Goal: Task Accomplishment & Management: Use online tool/utility

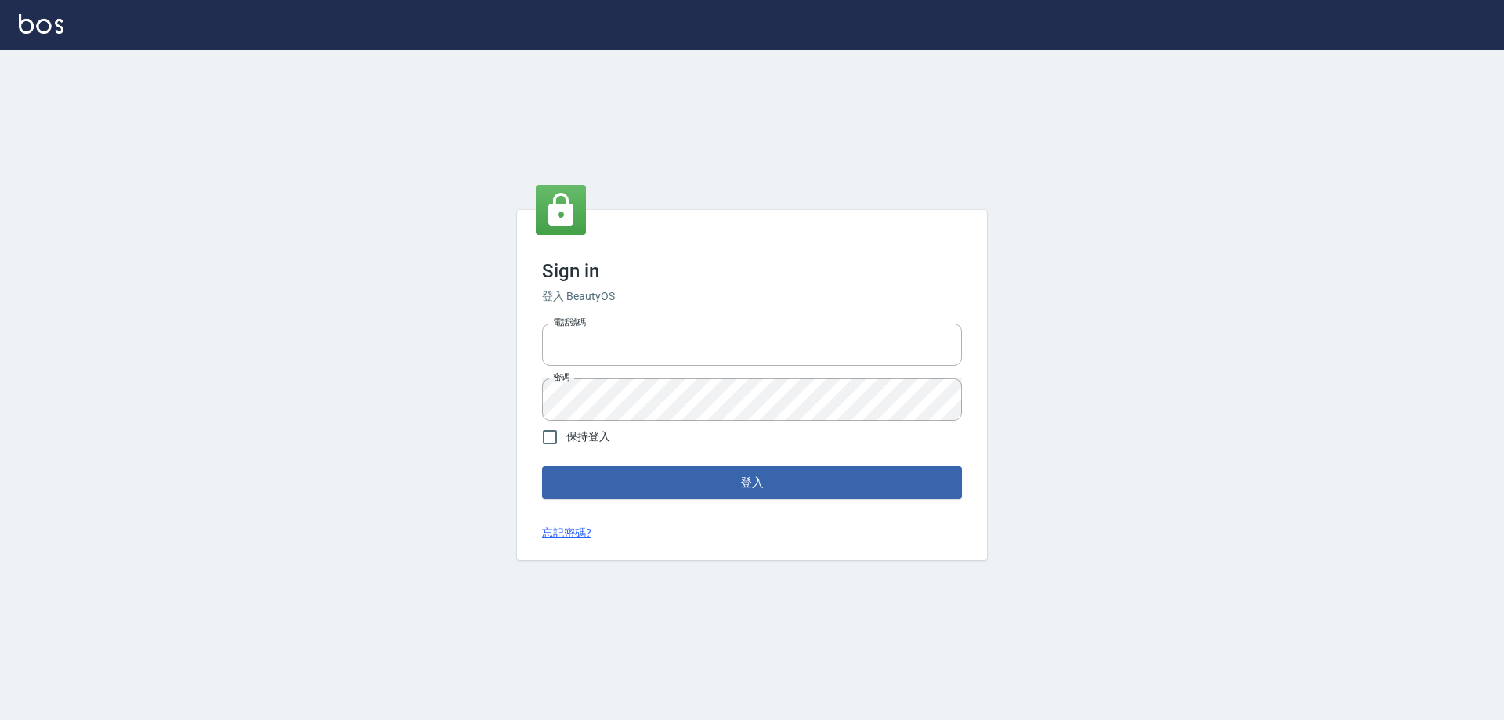
type input "27222158"
click at [858, 464] on form "電話號碼 [PHONE_NUMBER] 電話號碼 密碼 密碼 保持登入 登入" at bounding box center [752, 408] width 420 height 182
click at [854, 474] on button "登入" at bounding box center [752, 482] width 420 height 33
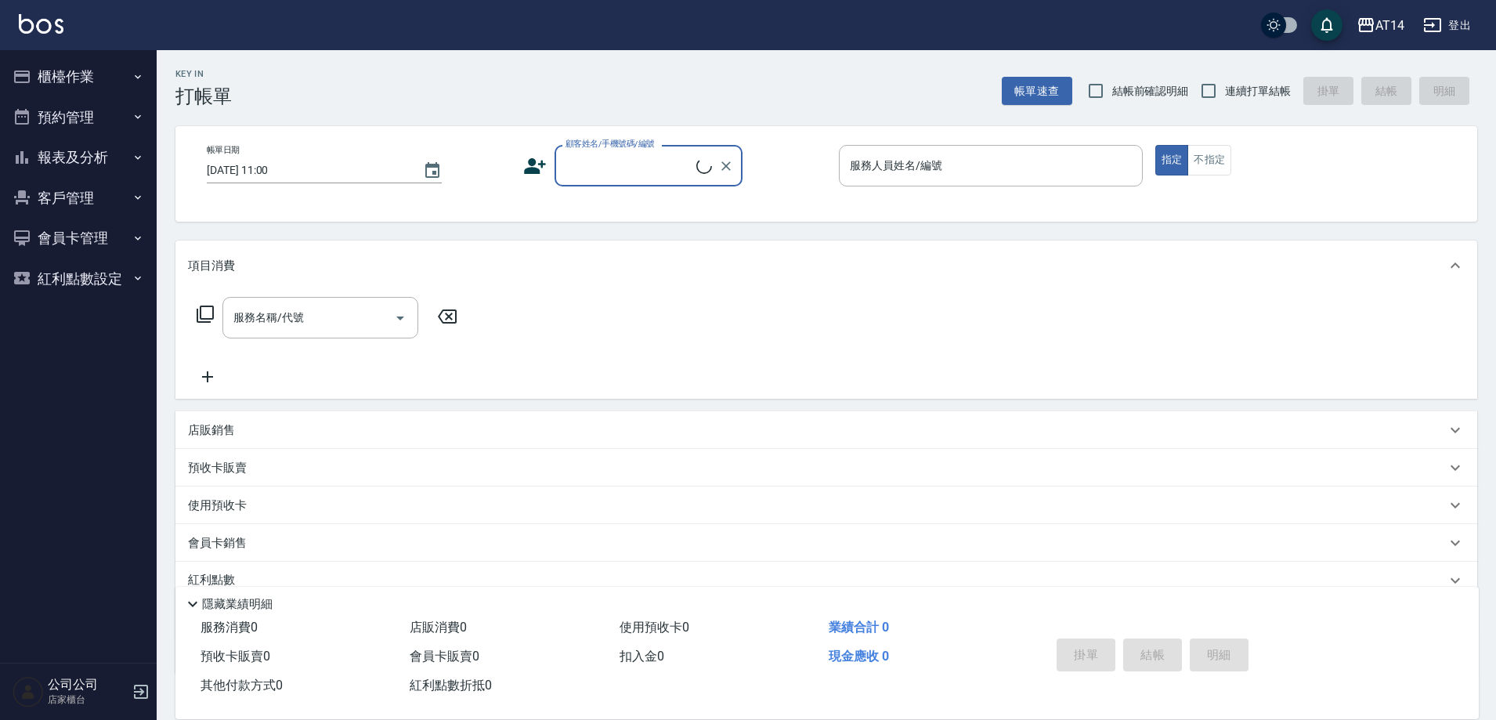
click at [90, 74] on button "櫃檯作業" at bounding box center [78, 76] width 144 height 41
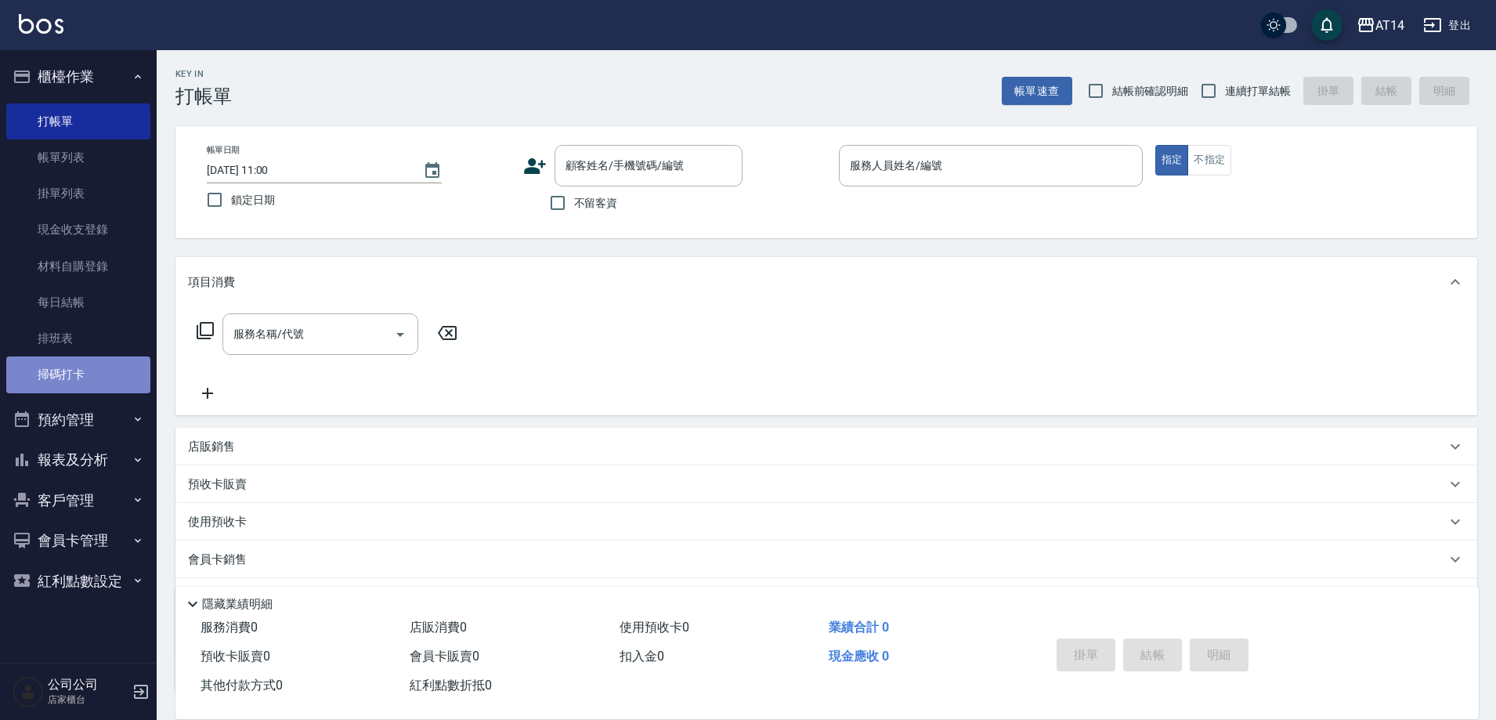
click at [102, 373] on link "掃碼打卡" at bounding box center [78, 374] width 144 height 36
